Goal: Task Accomplishment & Management: Complete application form

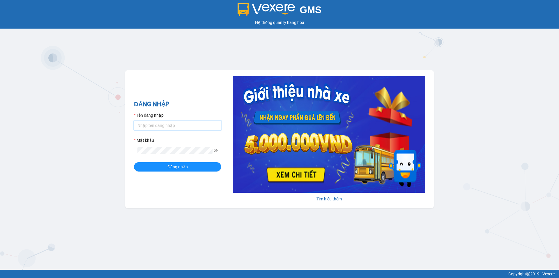
click at [182, 125] on input "Tên đăng nhập" at bounding box center [177, 125] width 87 height 9
type input "huyen2td.ct"
click at [216, 150] on icon "eye-invisible" at bounding box center [216, 150] width 4 height 3
click at [189, 164] on button "Đăng nhập" at bounding box center [177, 166] width 87 height 9
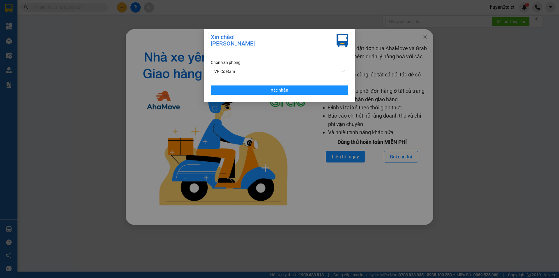
click at [291, 71] on span "VP Cổ Đạm" at bounding box center [279, 71] width 131 height 9
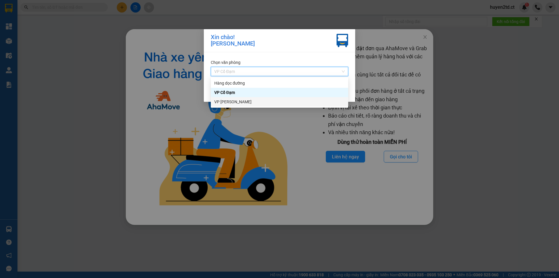
click at [262, 106] on div "VP [PERSON_NAME]" at bounding box center [279, 101] width 137 height 9
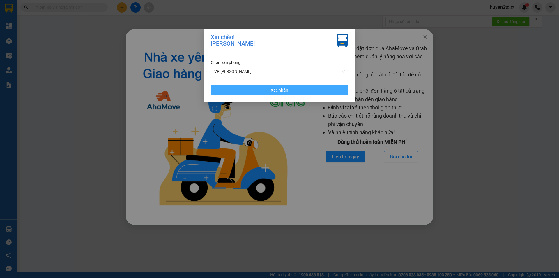
click at [267, 90] on button "Xác nhận" at bounding box center [279, 89] width 137 height 9
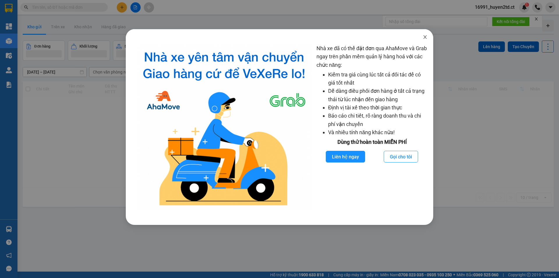
click at [424, 37] on icon "close" at bounding box center [425, 37] width 5 height 5
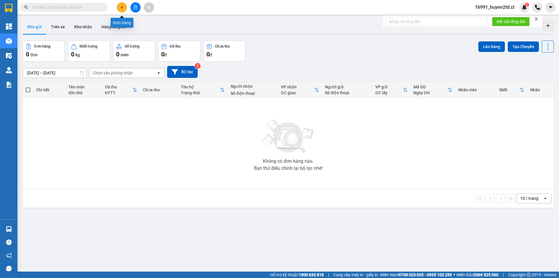
click at [120, 6] on icon "plus" at bounding box center [122, 7] width 4 height 4
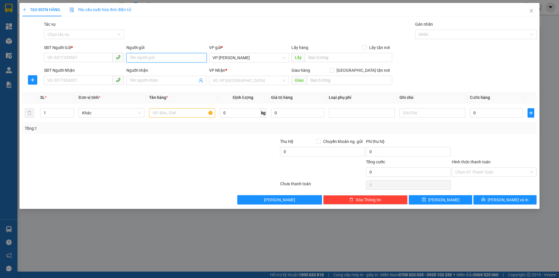
click at [142, 59] on input "Người gửi" at bounding box center [166, 57] width 80 height 9
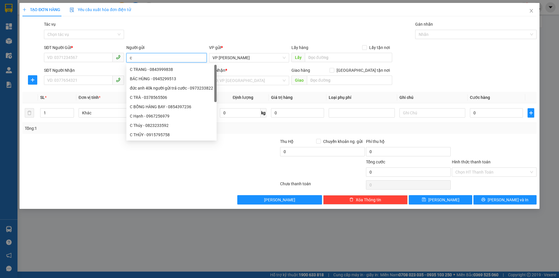
type input "c"
click at [248, 80] on input "search" at bounding box center [247, 80] width 69 height 9
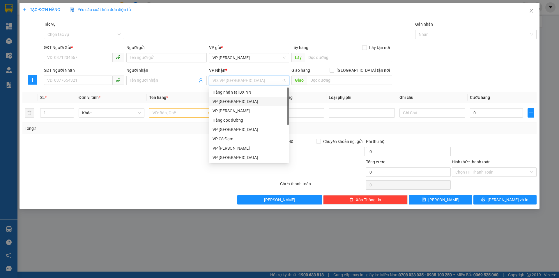
click at [239, 100] on div "VP [GEOGRAPHIC_DATA]" at bounding box center [249, 101] width 73 height 6
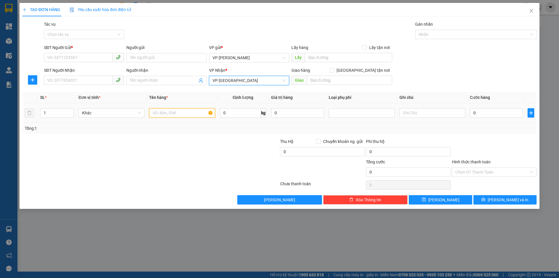
click at [168, 113] on input "text" at bounding box center [182, 112] width 66 height 9
type input "q"
click at [142, 77] on input "Người nhận" at bounding box center [163, 80] width 67 height 6
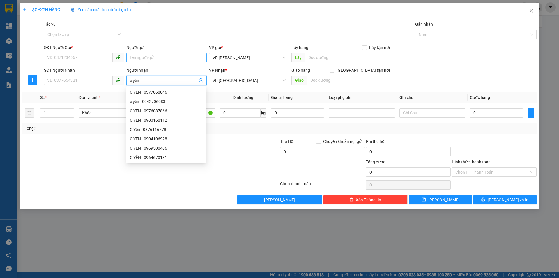
type input "c yến"
click at [149, 56] on input "Người gửi" at bounding box center [166, 57] width 80 height 9
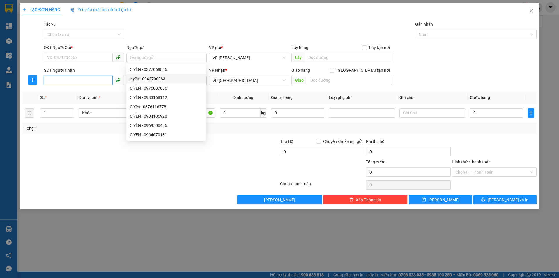
click at [75, 81] on input "SĐT Người Nhận" at bounding box center [78, 79] width 69 height 9
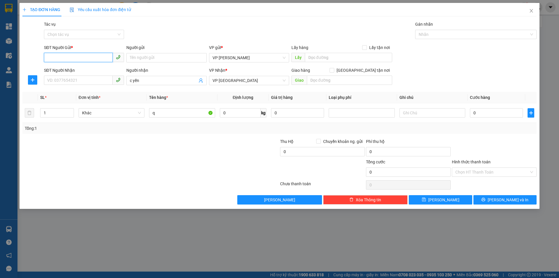
click at [83, 56] on input "SĐT Người Gửi *" at bounding box center [78, 57] width 69 height 9
type input "0337292476"
click at [148, 61] on input "Người gửi" at bounding box center [166, 57] width 80 height 9
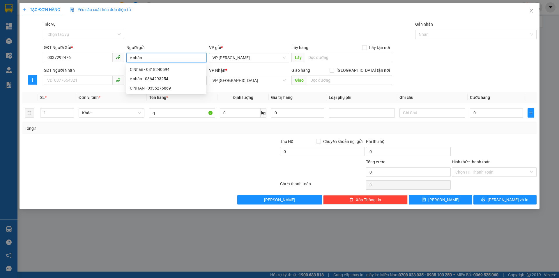
click at [74, 85] on span at bounding box center [84, 80] width 80 height 9
type input "c nhàn"
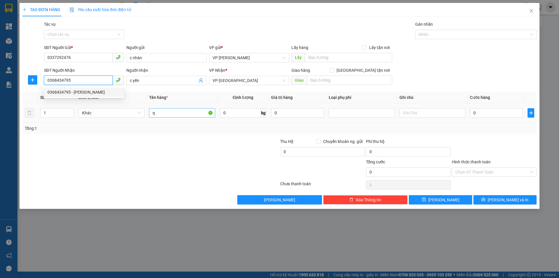
type input "0368434795"
click at [171, 110] on input "q" at bounding box center [182, 112] width 66 height 9
type input "quyến sach"
click at [477, 113] on input "0" at bounding box center [496, 112] width 53 height 9
type input "3"
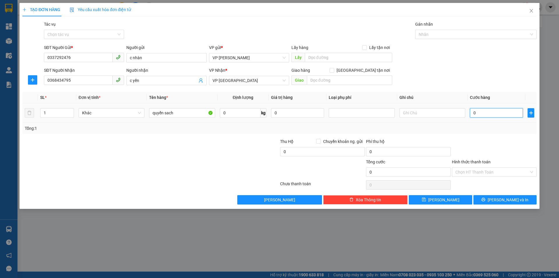
type input "3"
type input "30"
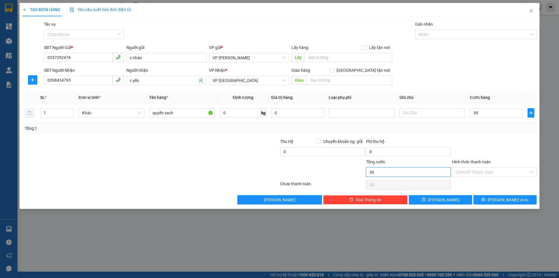
type input "30.000"
drag, startPoint x: 404, startPoint y: 173, endPoint x: 411, endPoint y: 170, distance: 7.5
click at [404, 173] on input "30.000" at bounding box center [408, 171] width 85 height 9
click at [507, 173] on input "Hình thức thanh toán" at bounding box center [493, 172] width 74 height 9
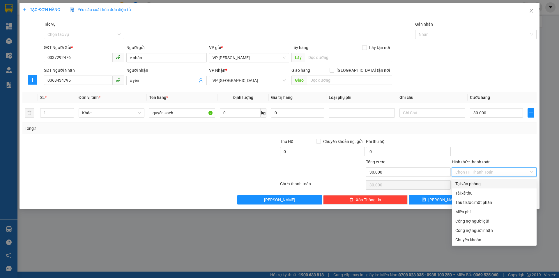
click at [490, 184] on div "Tại văn phòng" at bounding box center [495, 183] width 78 height 6
type input "0"
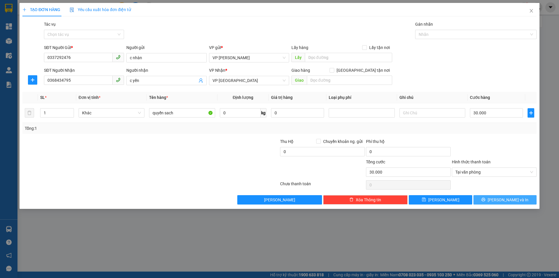
click at [501, 199] on span "[PERSON_NAME] và In" at bounding box center [508, 199] width 41 height 6
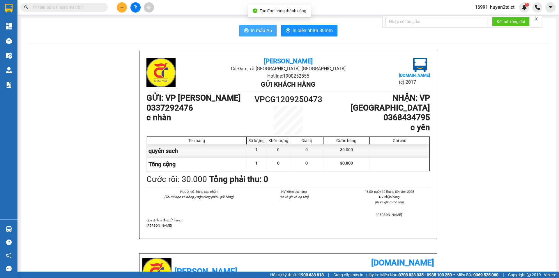
click at [255, 31] on span "In mẫu A5" at bounding box center [261, 30] width 21 height 7
